Goal: Transaction & Acquisition: Obtain resource

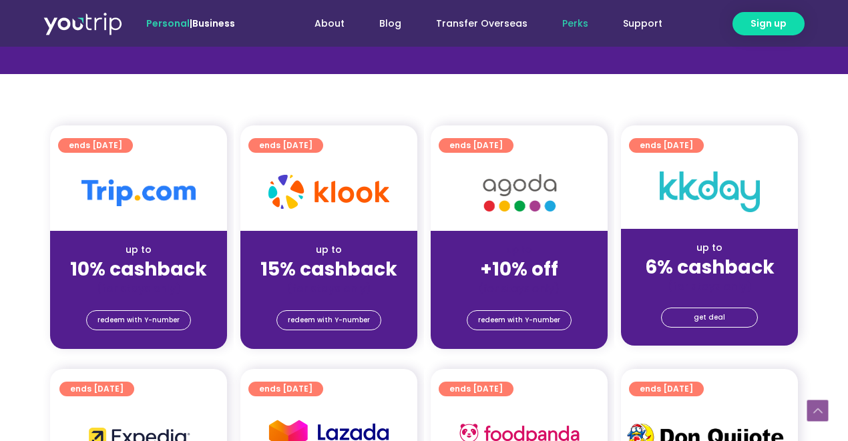
scroll to position [311, 0]
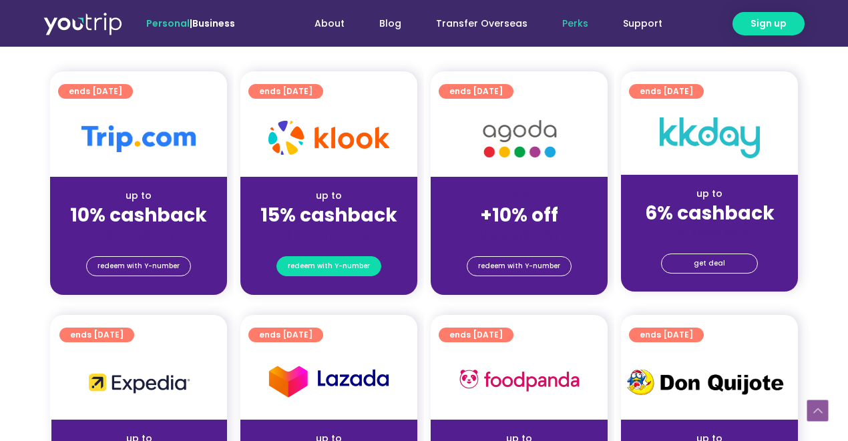
click at [315, 257] on span "redeem with Y-number" at bounding box center [329, 266] width 82 height 19
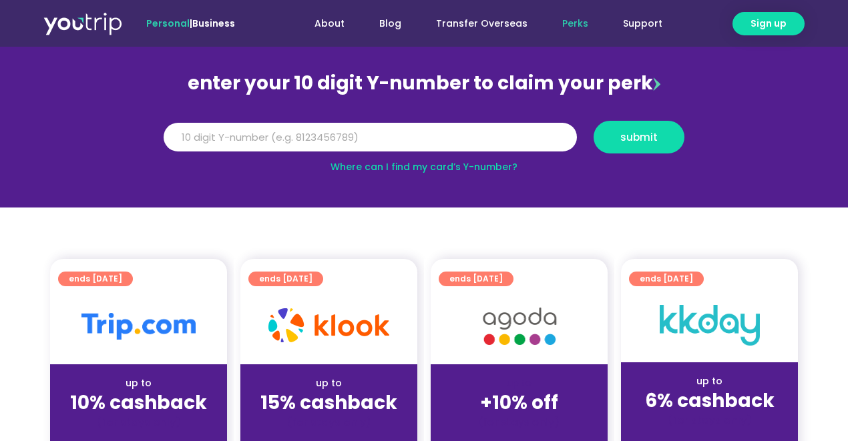
scroll to position [102, 0]
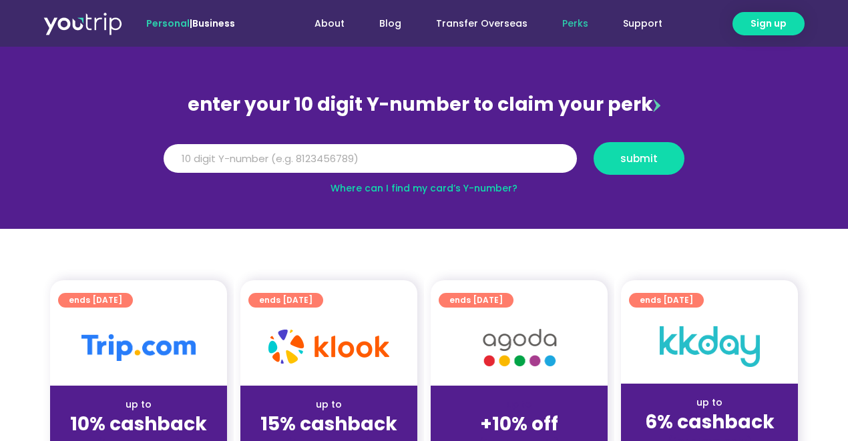
click at [301, 142] on div "Y Number" at bounding box center [371, 158] width 430 height 33
click at [306, 155] on input "Y Number" at bounding box center [370, 158] width 413 height 29
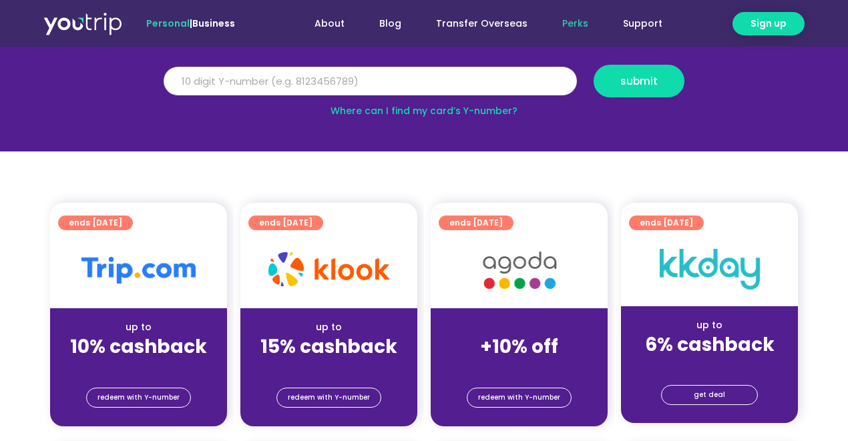
scroll to position [57, 0]
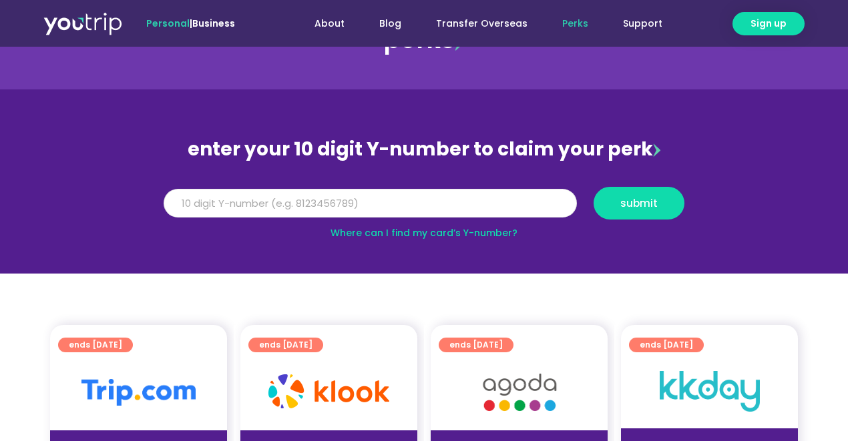
click at [310, 190] on input "Y Number" at bounding box center [370, 203] width 413 height 29
type input "8150833733"
click at [594, 187] on button "submit" at bounding box center [639, 203] width 91 height 33
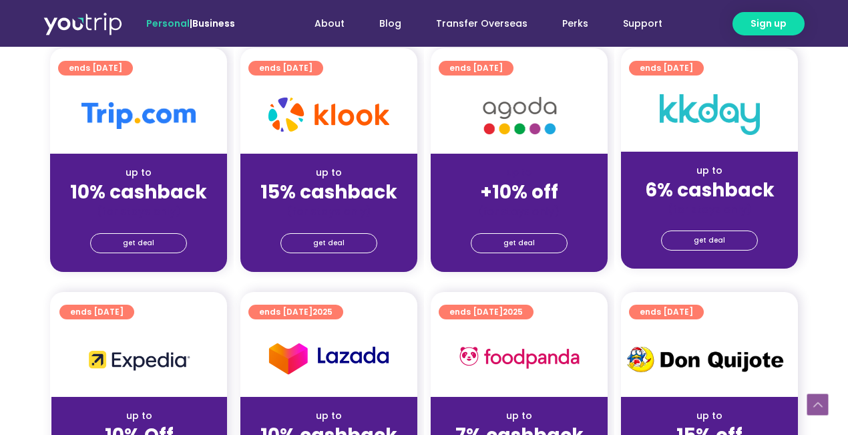
scroll to position [267, 0]
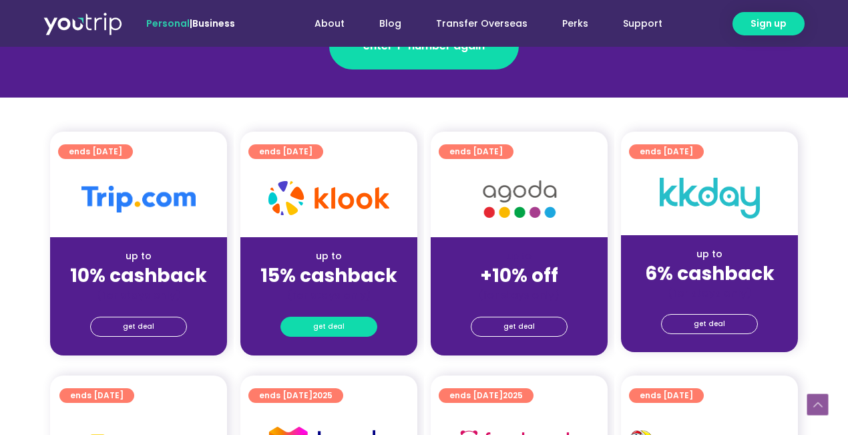
click at [336, 320] on span "get deal" at bounding box center [328, 326] width 31 height 19
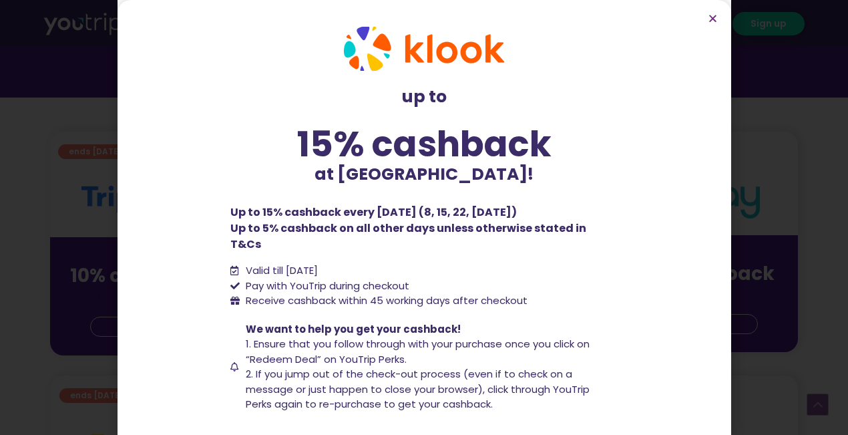
click at [318, 263] on span "Valid till [DATE]" at bounding box center [279, 270] width 75 height 15
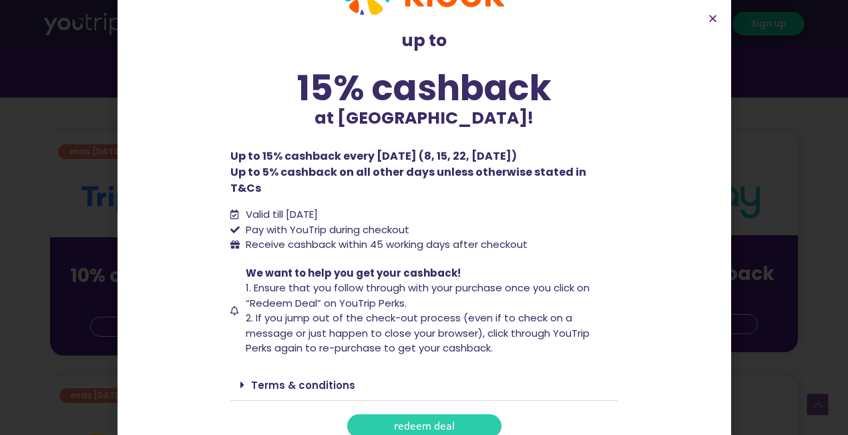
scroll to position [61, 0]
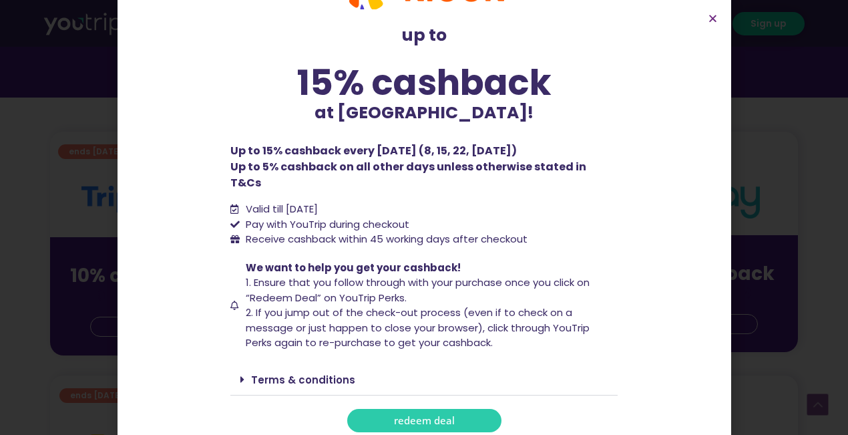
click at [370, 409] on link "redeem deal" at bounding box center [424, 420] width 154 height 23
